Goal: Task Accomplishment & Management: Manage account settings

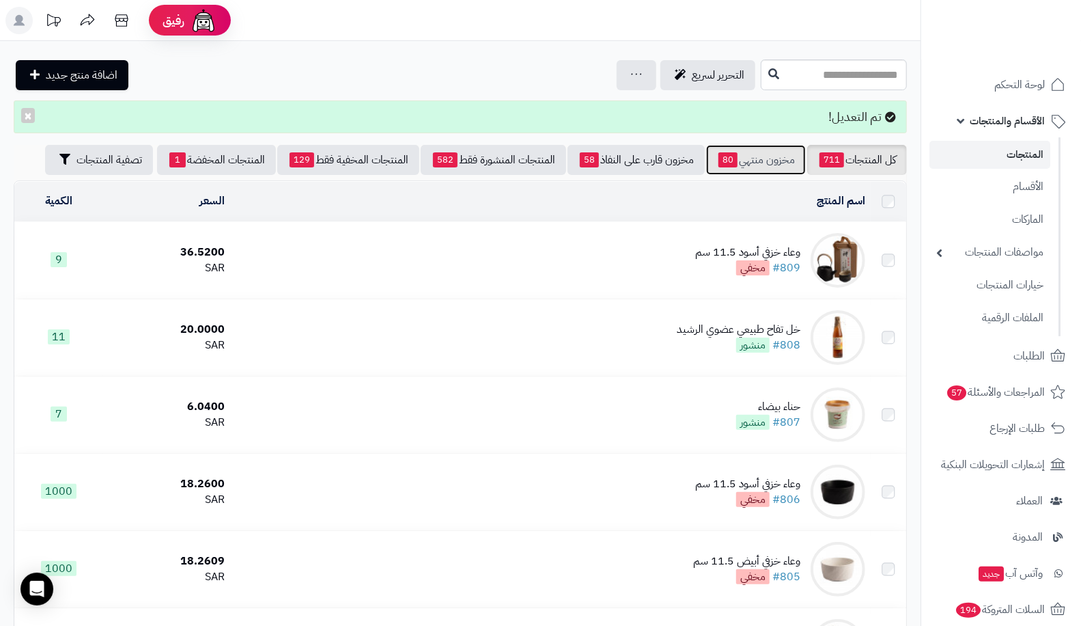
click at [741, 171] on link "مخزون منتهي 80" at bounding box center [756, 160] width 100 height 30
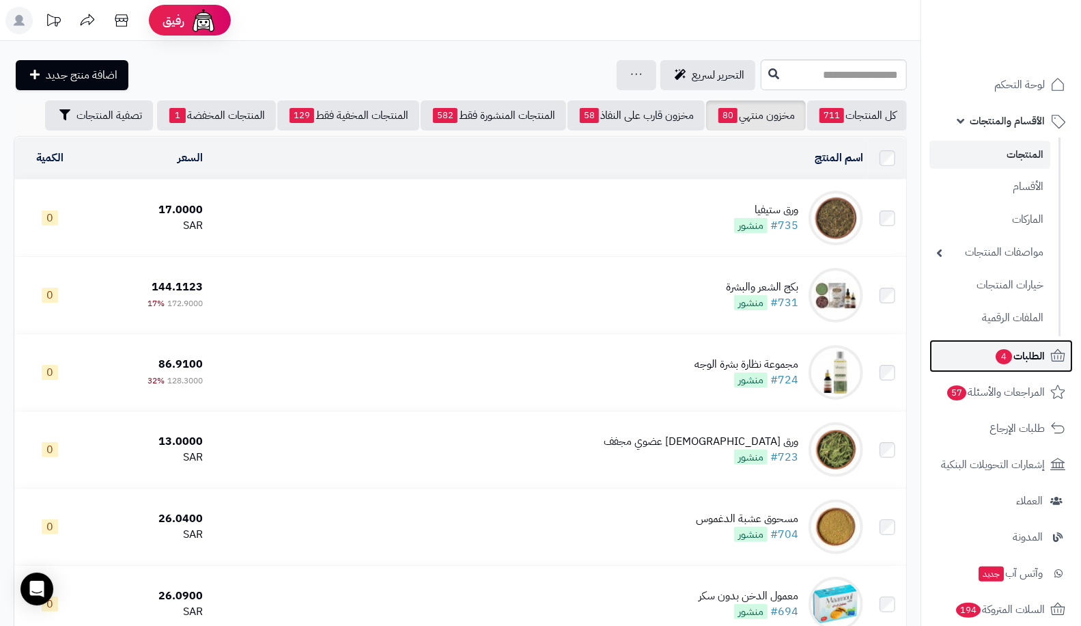
click at [989, 357] on link "الطلبات 4" at bounding box center [1001, 355] width 143 height 33
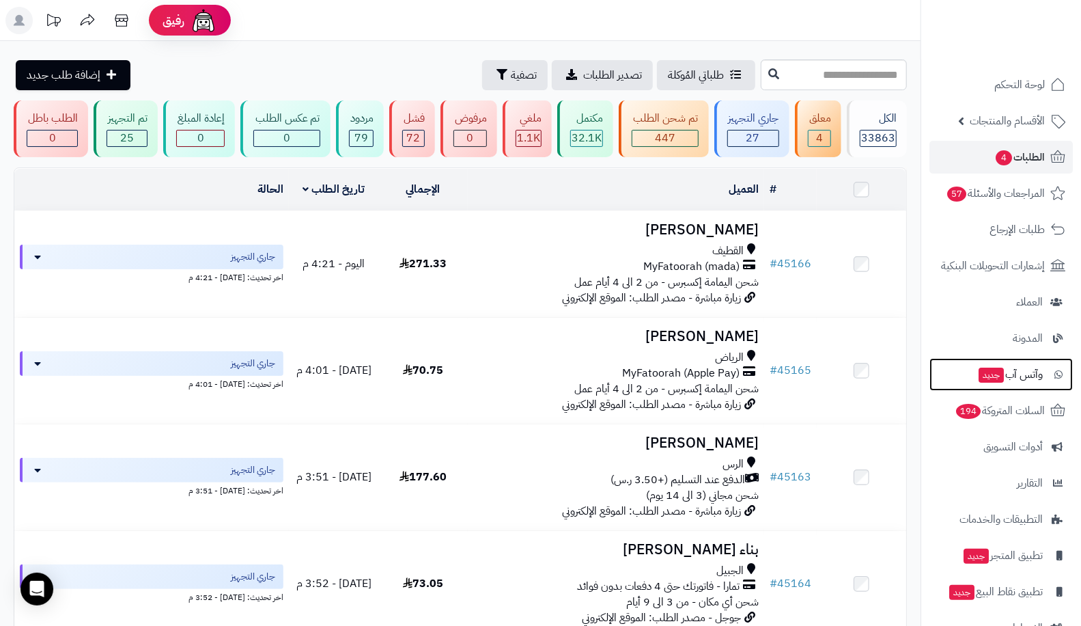
click at [989, 358] on link "وآتس آب جديد" at bounding box center [1001, 374] width 143 height 33
drag, startPoint x: 0, startPoint y: 0, endPoint x: 989, endPoint y: 357, distance: 1051.5
click at [989, 358] on link "وآتس آب جديد" at bounding box center [1001, 374] width 143 height 33
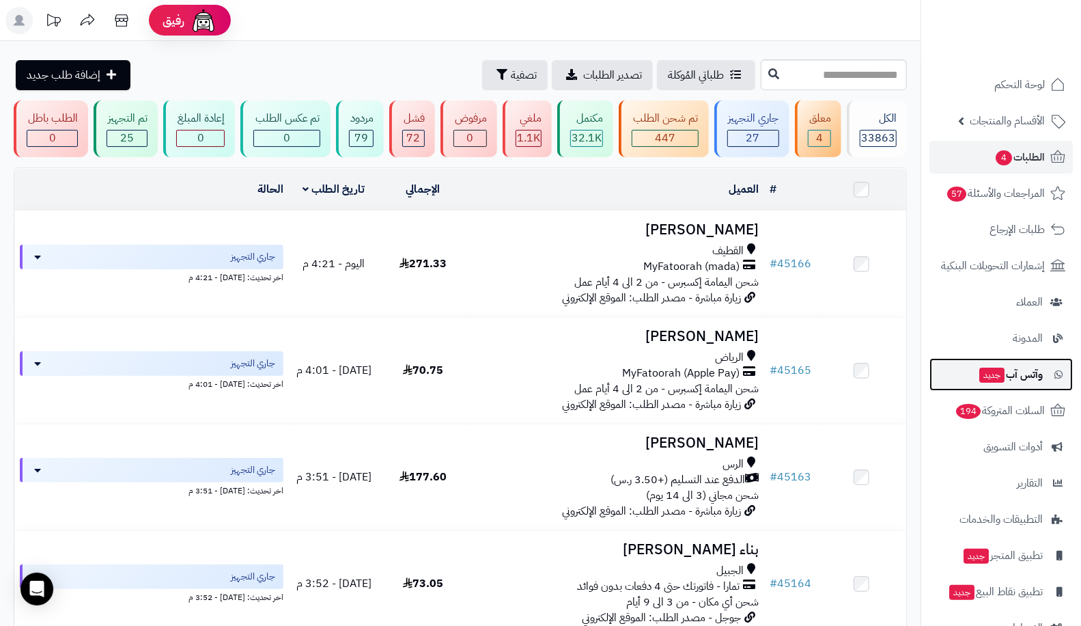
click at [989, 358] on link "وآتس آب جديد" at bounding box center [1001, 374] width 143 height 33
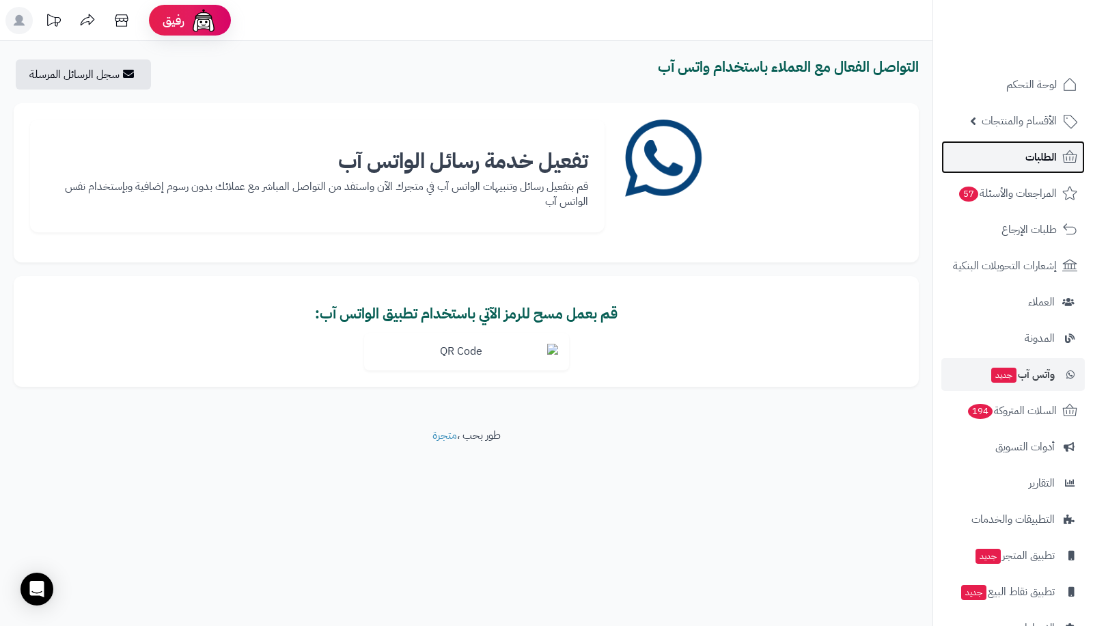
click at [1046, 156] on span "الطلبات" at bounding box center [1040, 157] width 31 height 19
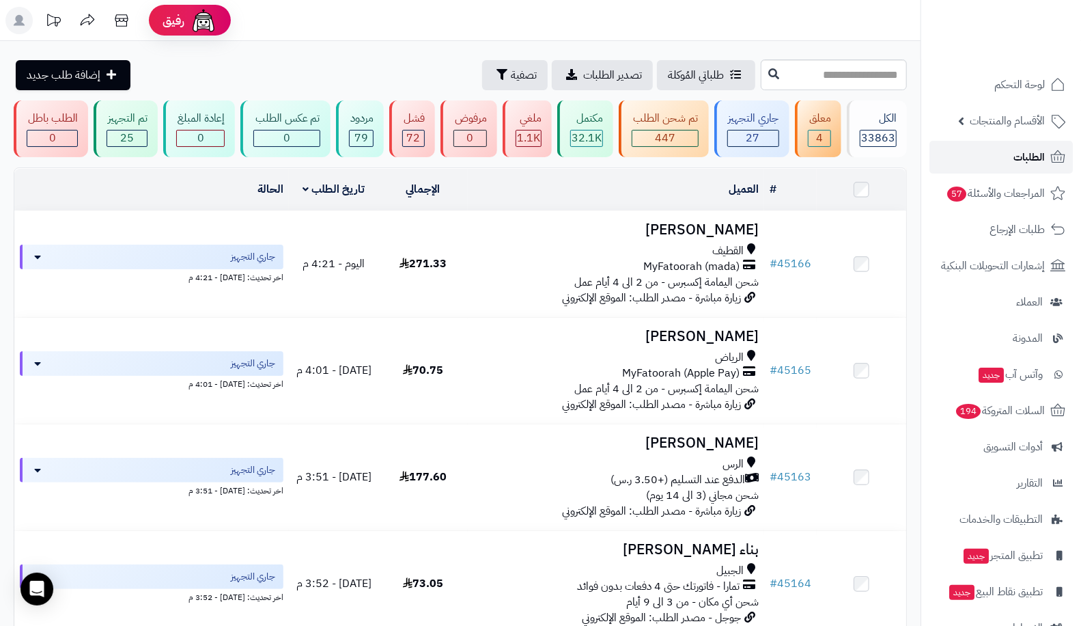
scroll to position [4, 0]
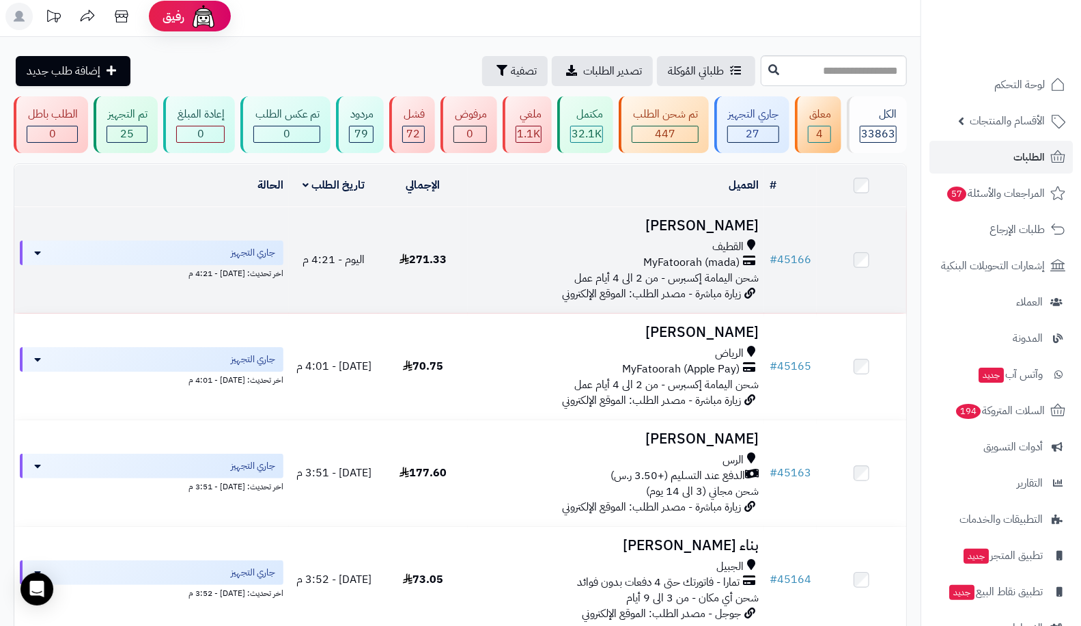
click at [750, 227] on h3 "فاطمة المرهون" at bounding box center [616, 226] width 286 height 16
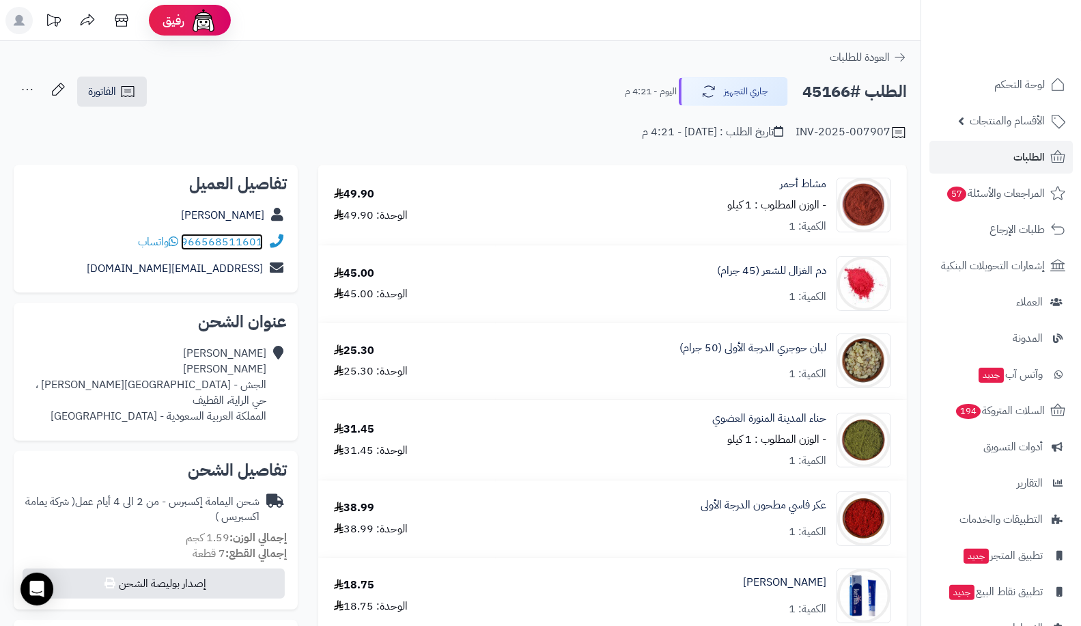
click at [240, 234] on link "966568511601" at bounding box center [222, 242] width 82 height 16
click at [255, 208] on link "[PERSON_NAME]" at bounding box center [222, 215] width 83 height 16
click at [990, 151] on link "الطلبات" at bounding box center [1001, 157] width 143 height 33
